Goal: Task Accomplishment & Management: Use online tool/utility

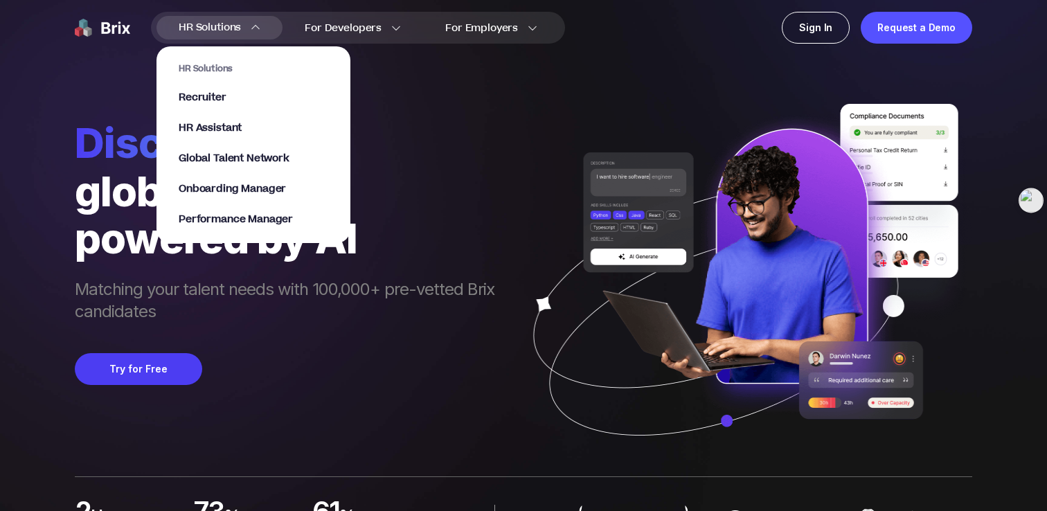
click at [224, 21] on span "HR Solutions" at bounding box center [210, 28] width 62 height 22
click at [220, 118] on div "HR Solutions Recruiter HR Assistant Global Talent Network Onboarding Manager Pe…" at bounding box center [254, 144] width 150 height 163
click at [220, 125] on span "HR Assistant" at bounding box center [210, 129] width 63 height 16
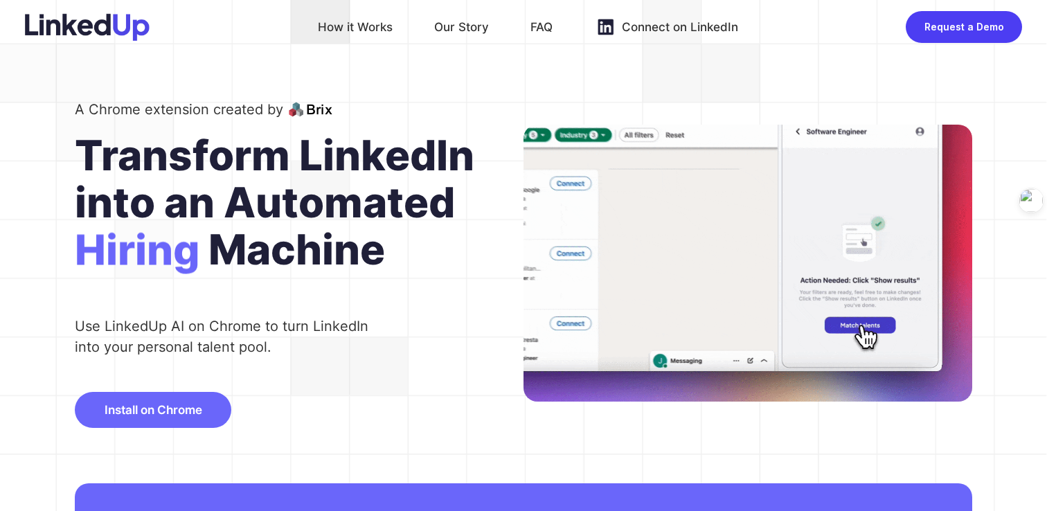
click at [168, 404] on span "Install on Chrome" at bounding box center [154, 410] width 98 height 14
